Goal: Information Seeking & Learning: Find specific fact

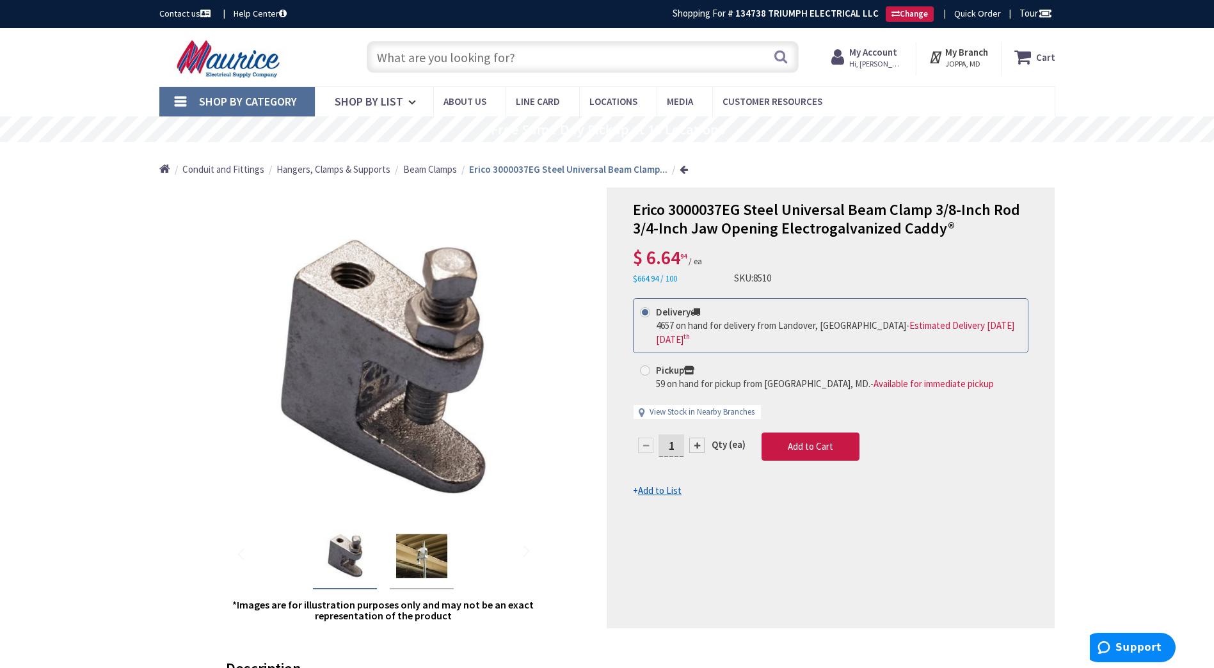
click at [604, 50] on input "text" at bounding box center [583, 57] width 432 height 32
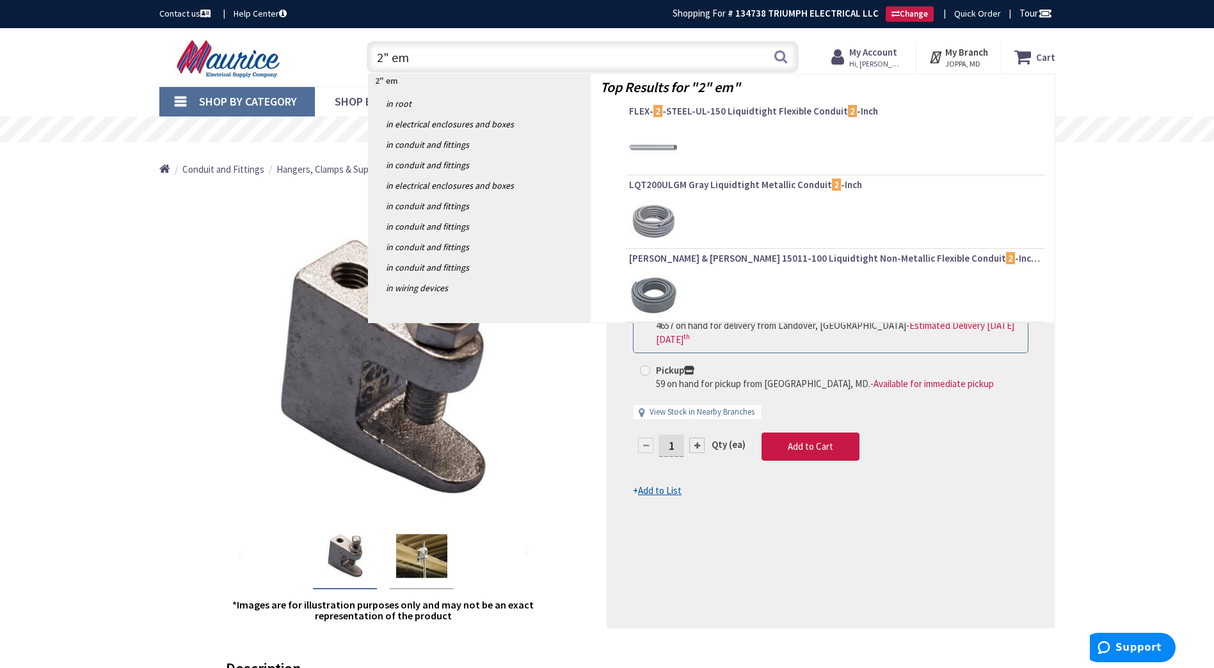
type input "2" emt"
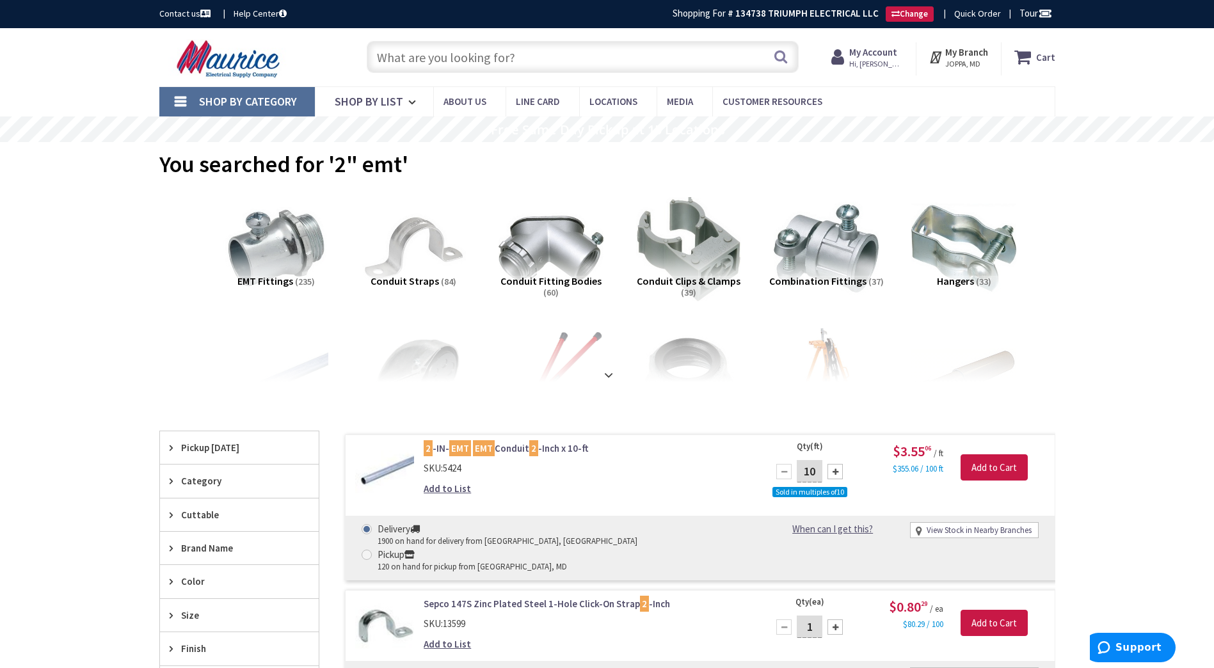
click at [491, 57] on input "text" at bounding box center [583, 57] width 432 height 32
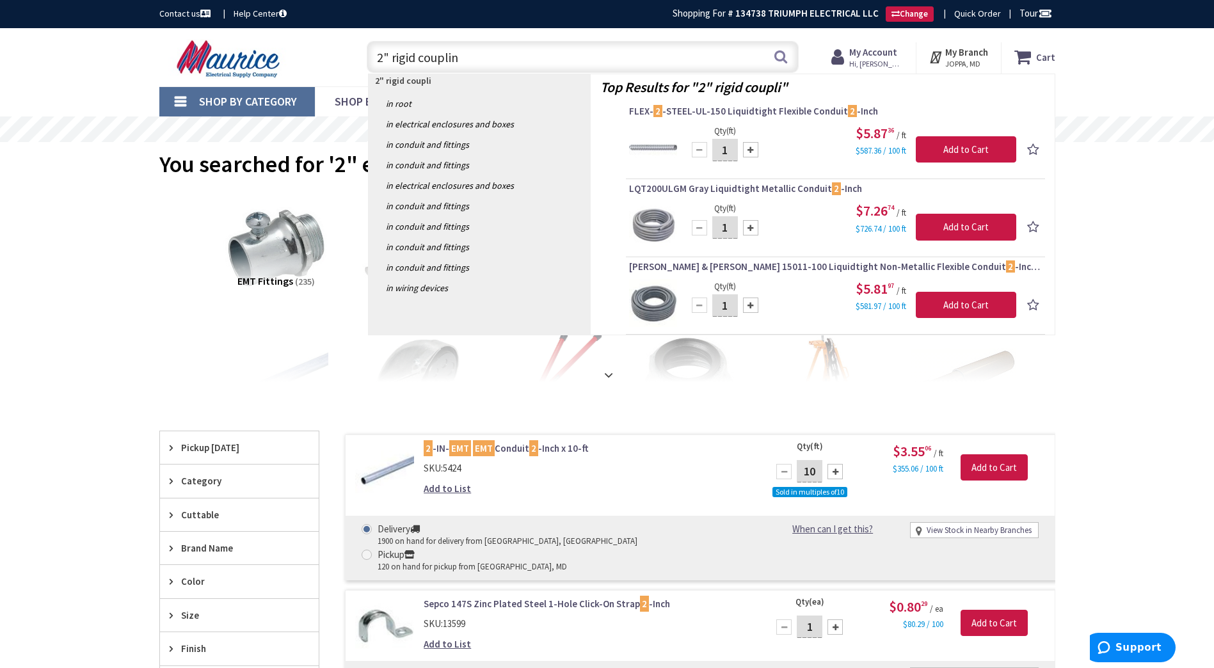
type input "2" rigid coupling"
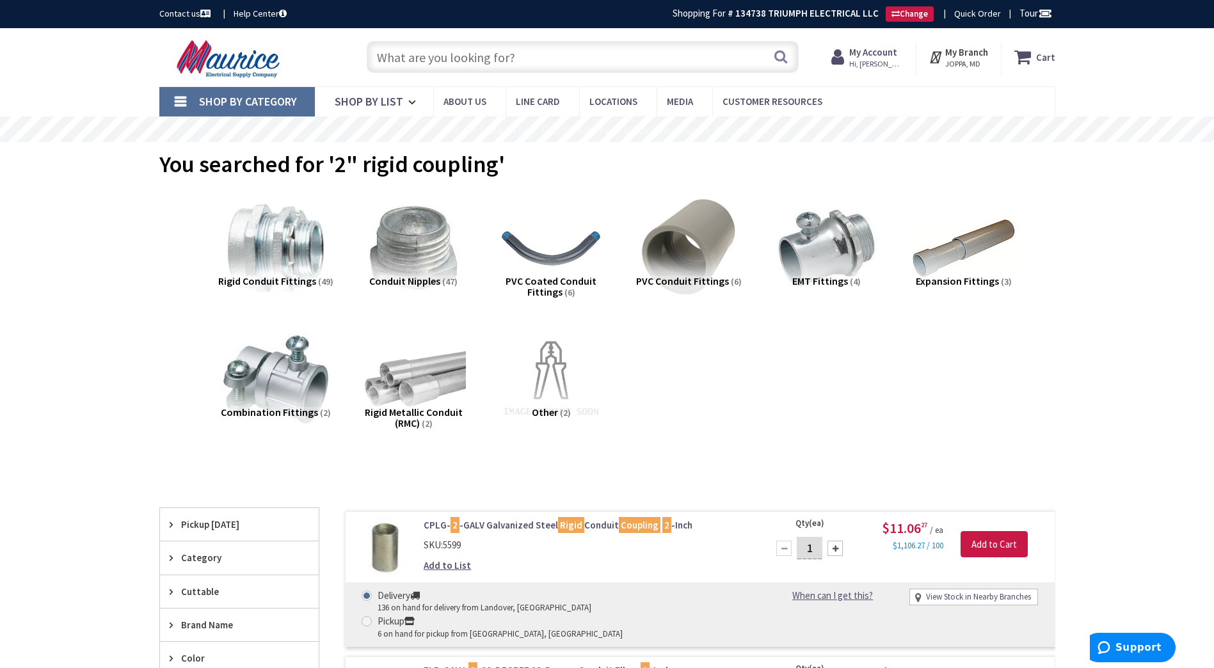
click at [594, 45] on input "text" at bounding box center [583, 57] width 432 height 32
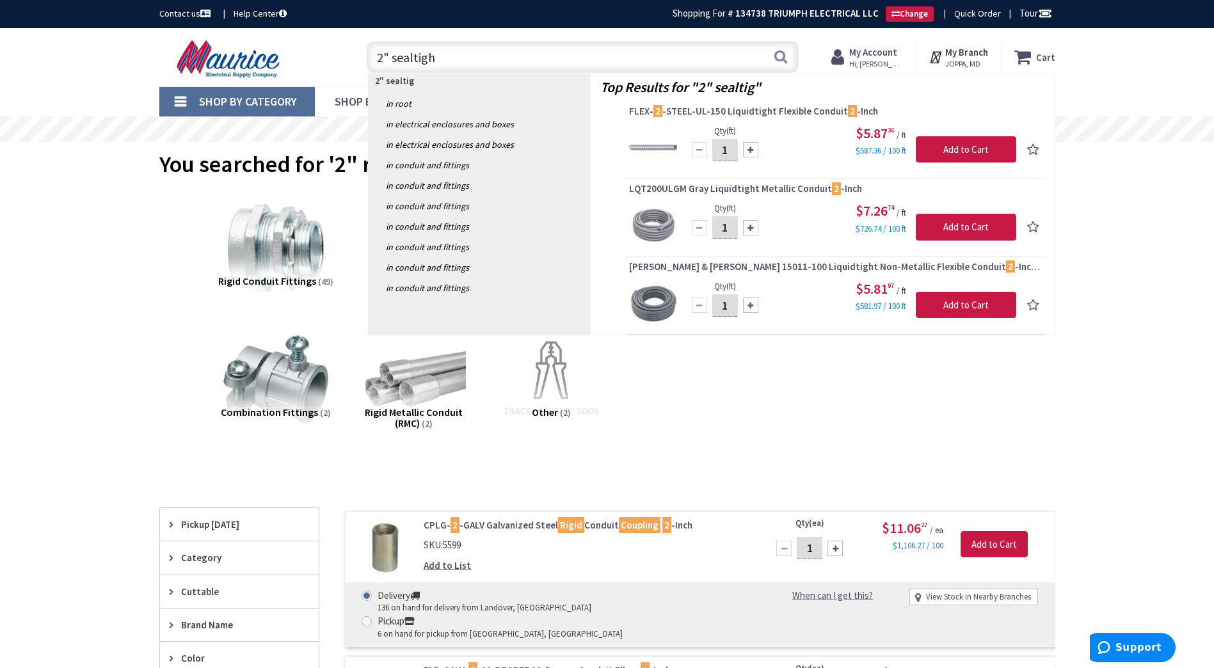
type input "2" sealtight"
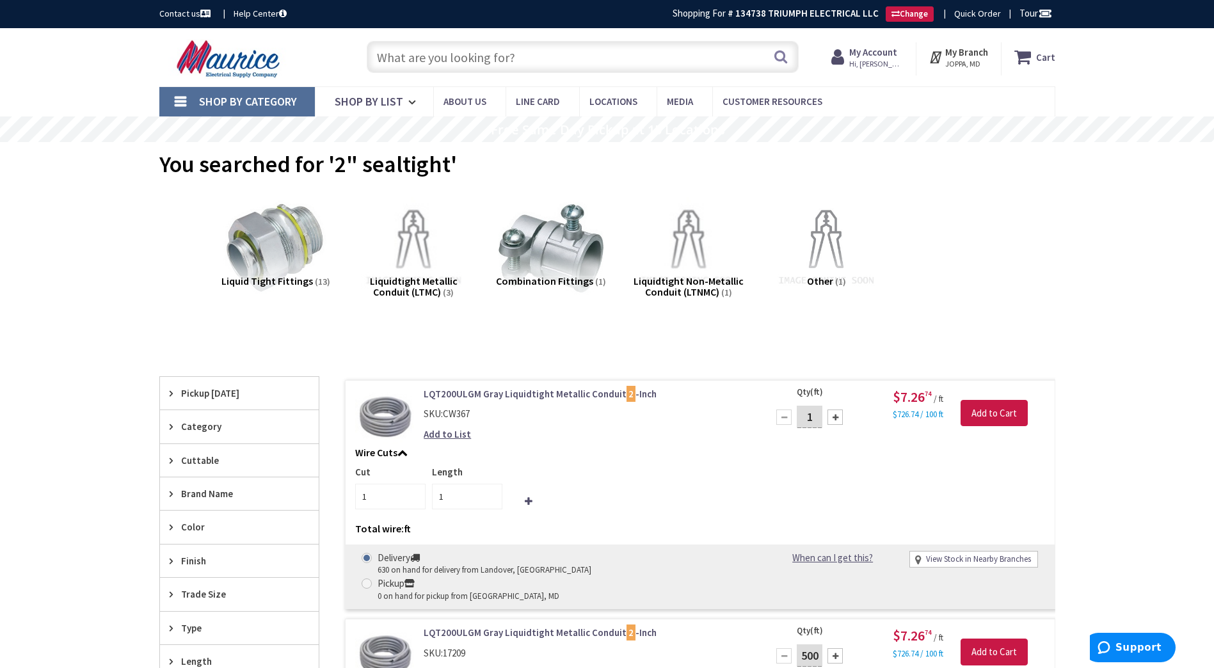
click at [542, 57] on input "text" at bounding box center [583, 57] width 432 height 32
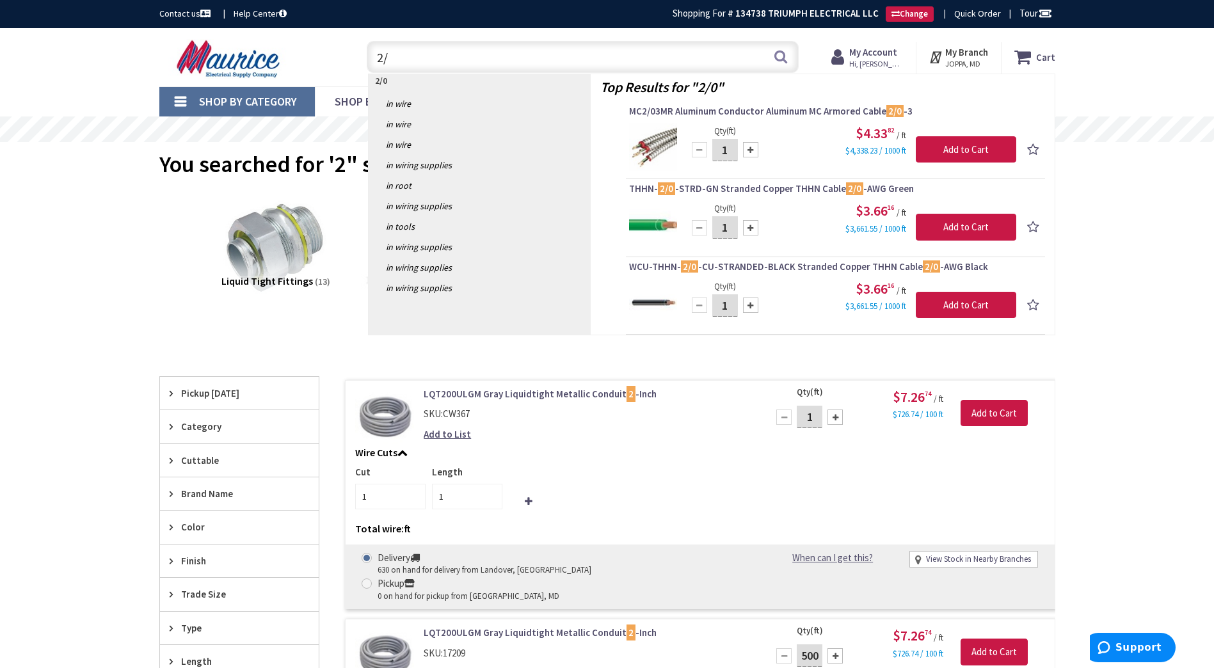
type input "2"
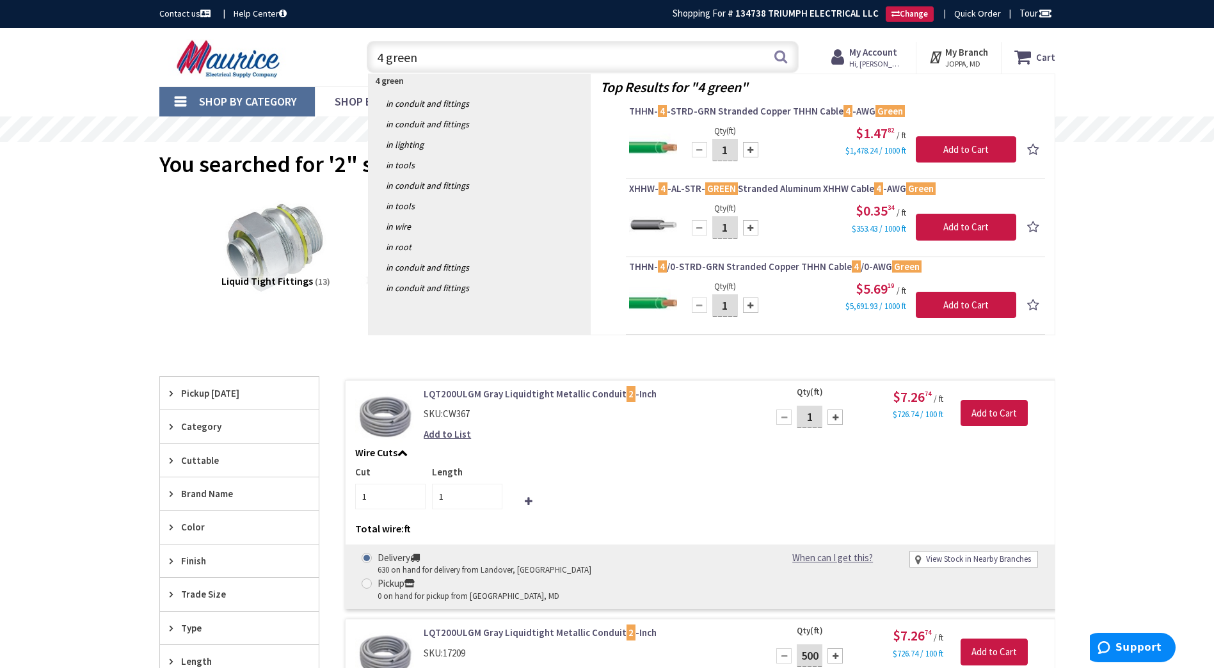
type input "4 green"
